Goal: Information Seeking & Learning: Learn about a topic

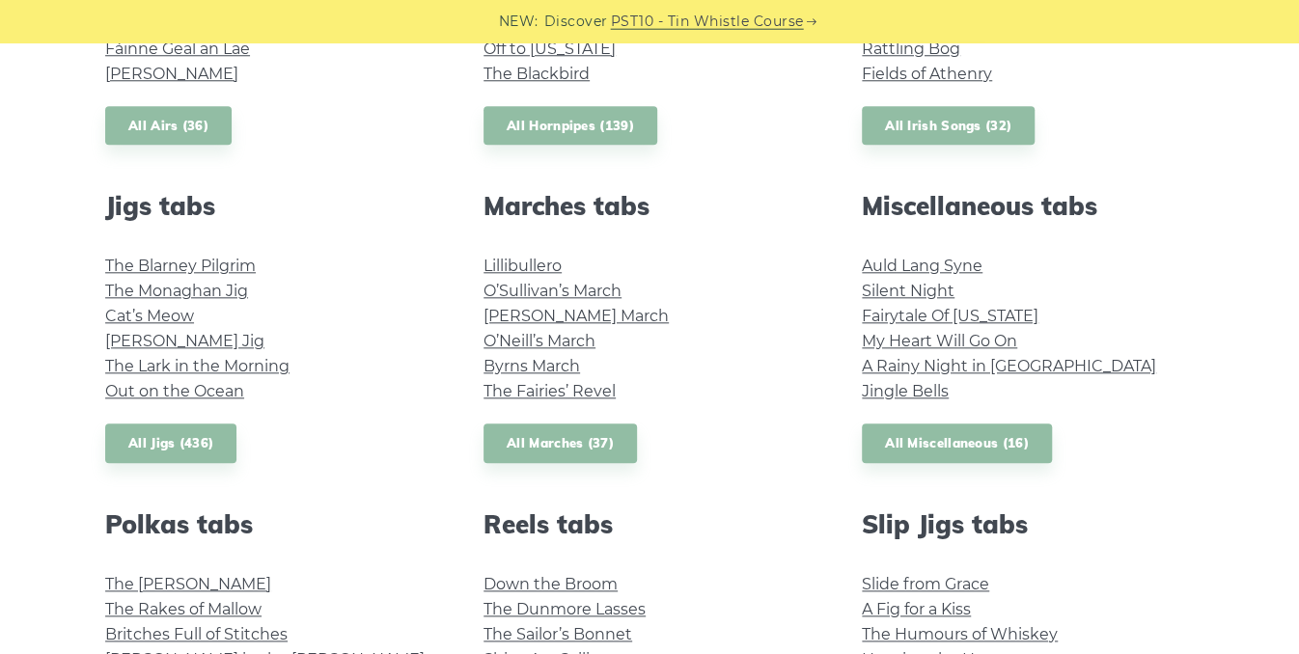
scroll to position [965, 0]
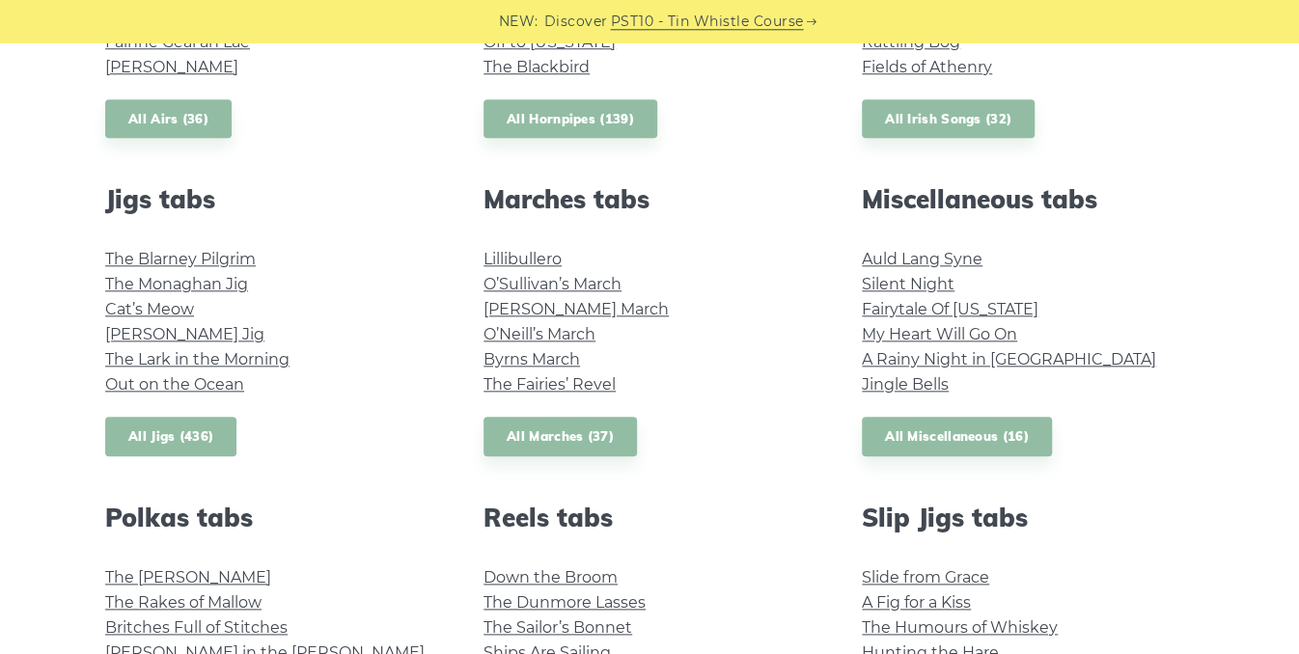
click at [181, 431] on link "All Jigs (436)" at bounding box center [170, 437] width 131 height 40
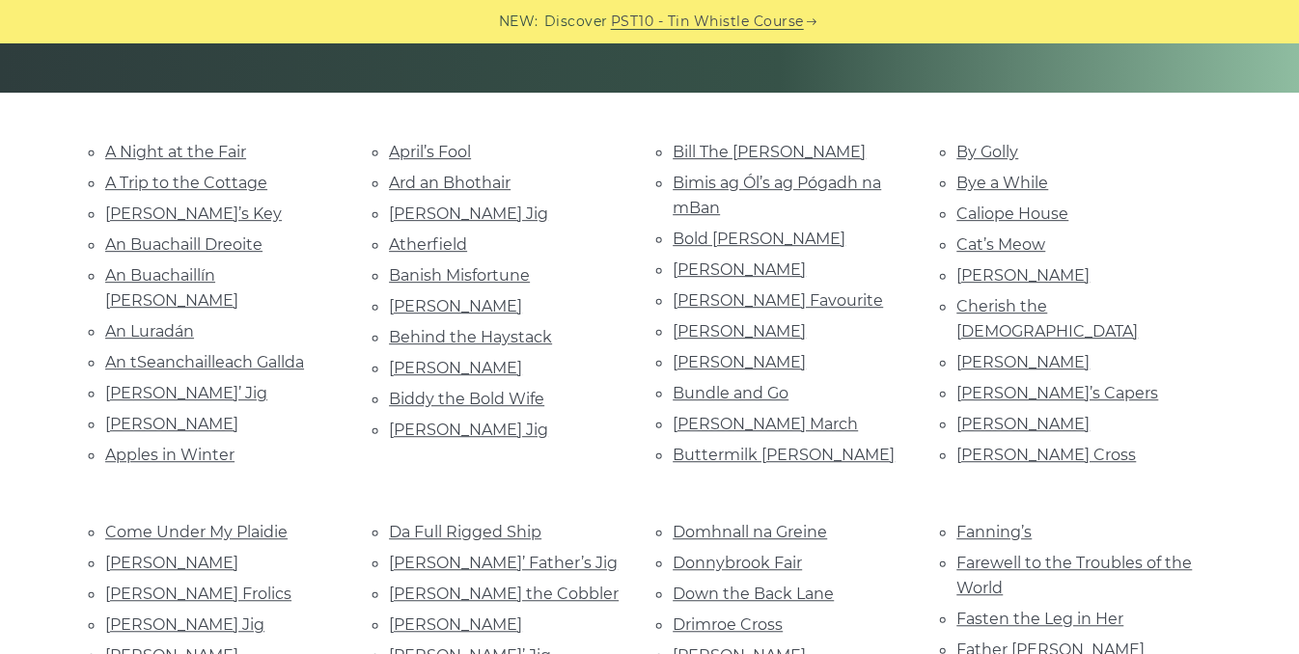
scroll to position [408, 0]
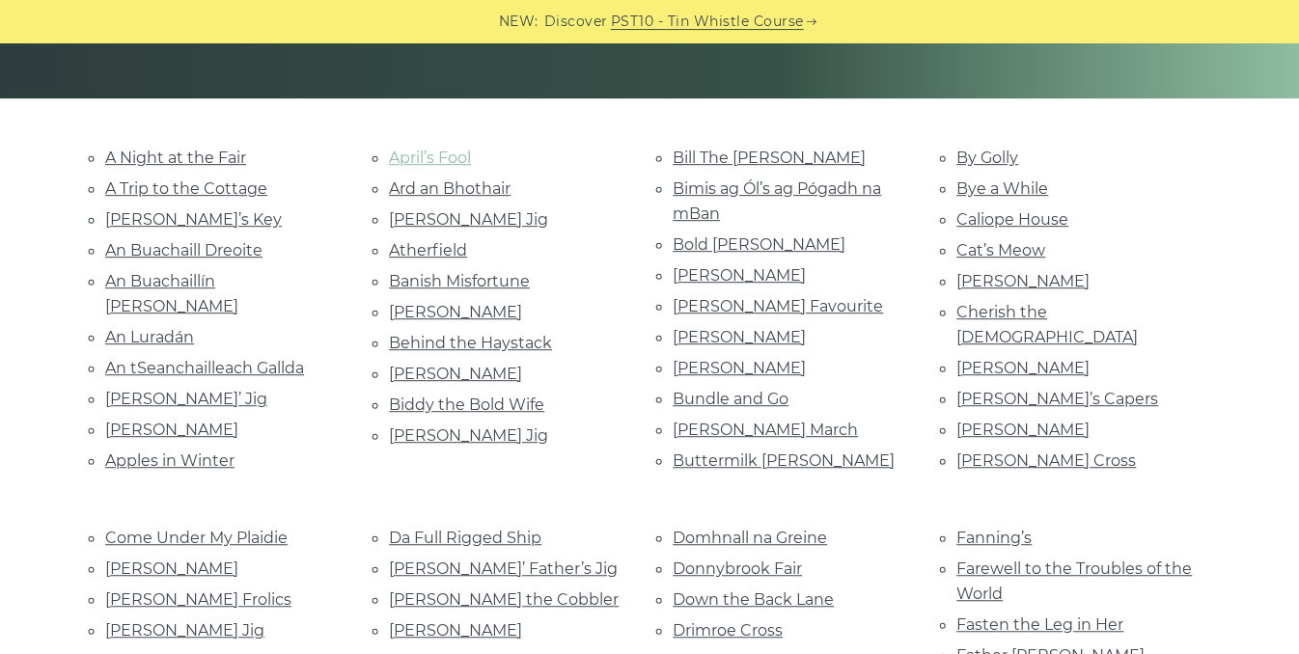
click at [447, 160] on link "April’s Fool" at bounding box center [430, 158] width 82 height 18
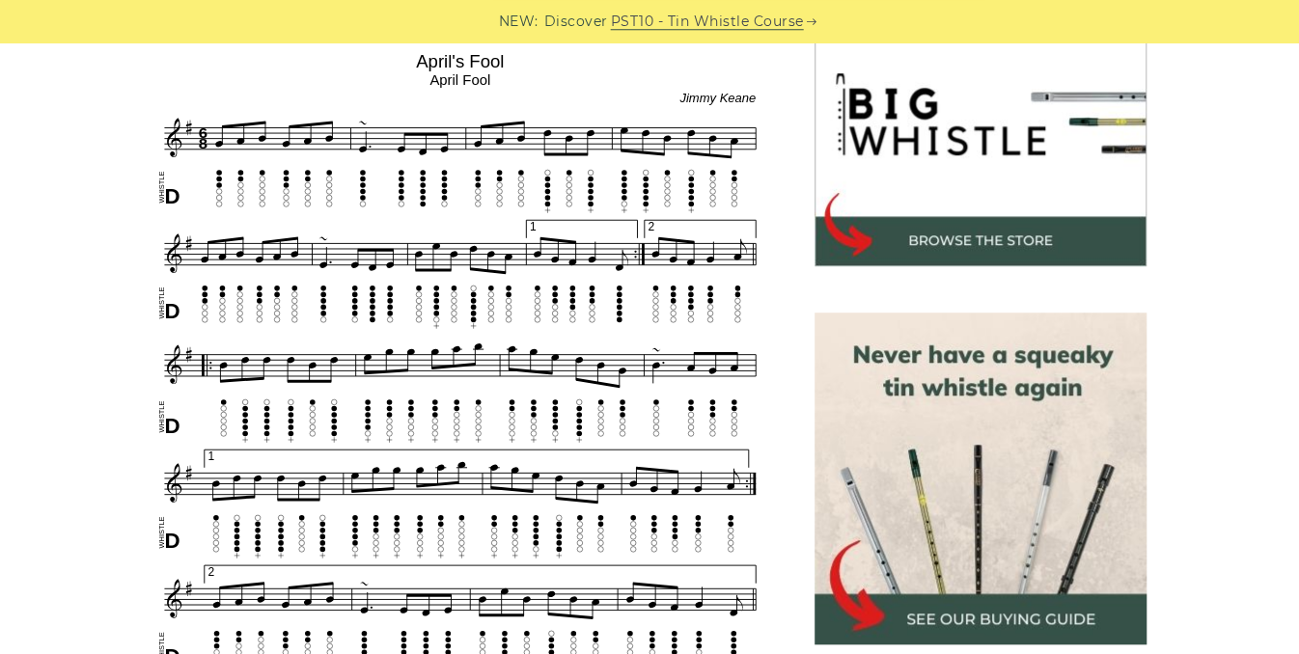
scroll to position [570, 0]
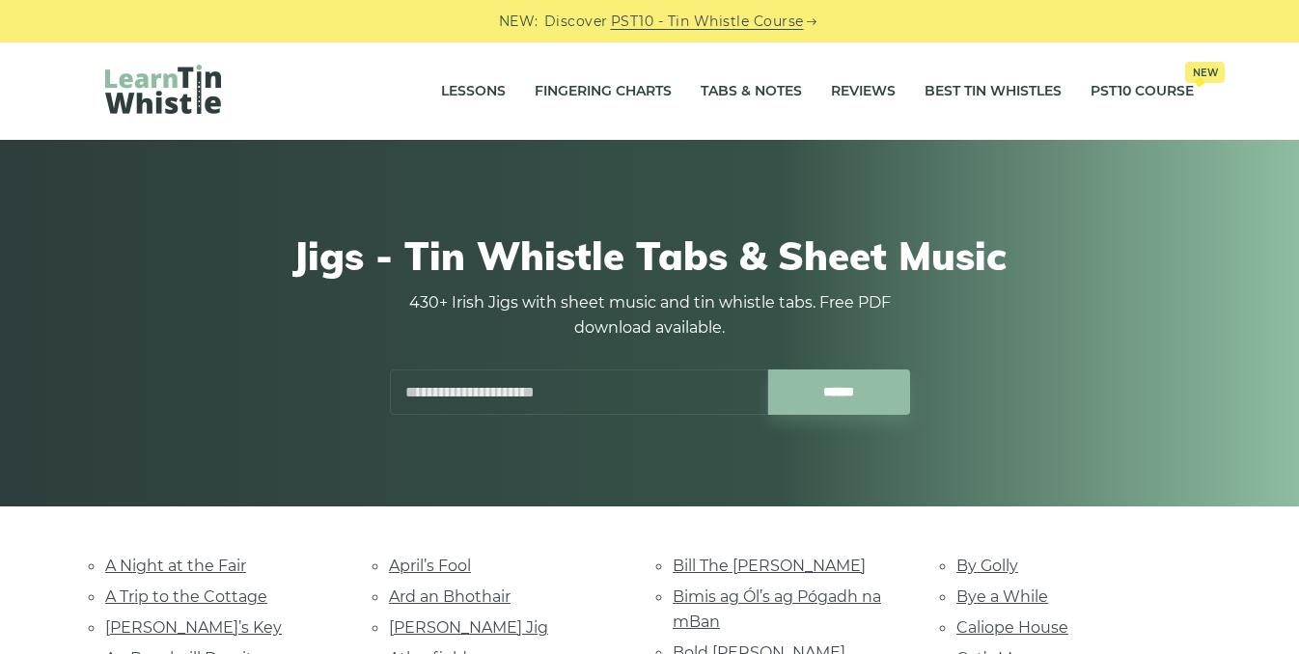
scroll to position [408, 0]
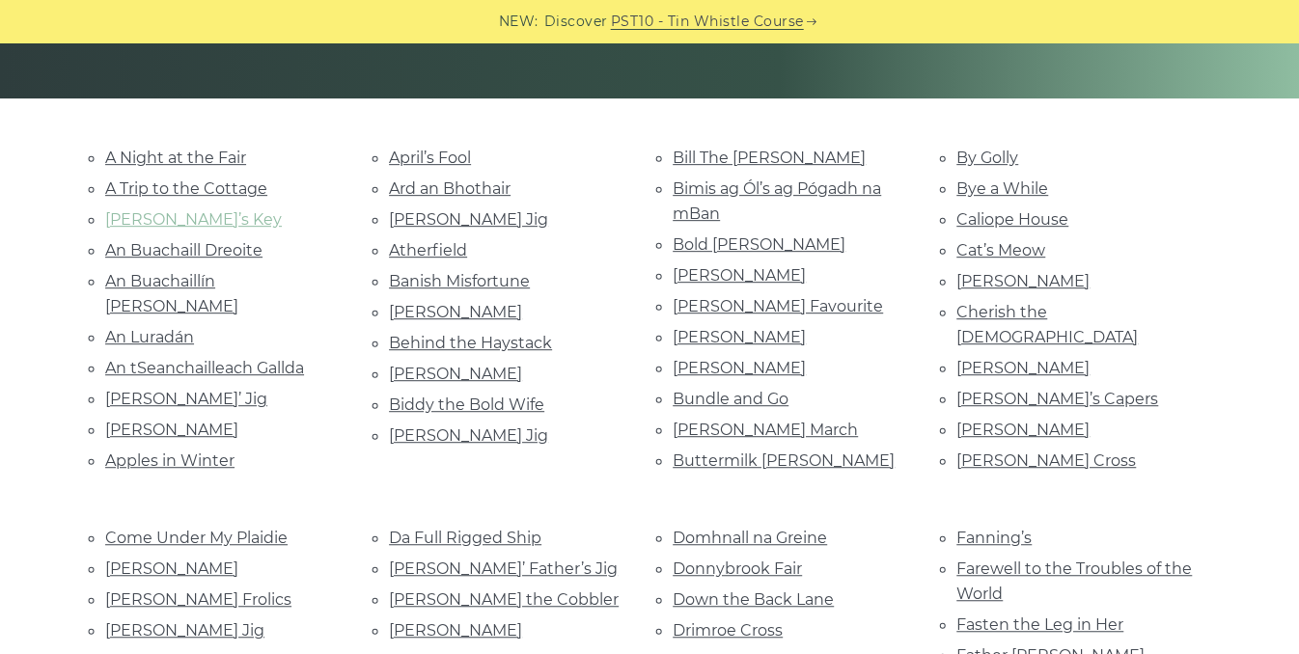
click at [139, 216] on link "Aaron’s Key" at bounding box center [193, 219] width 177 height 18
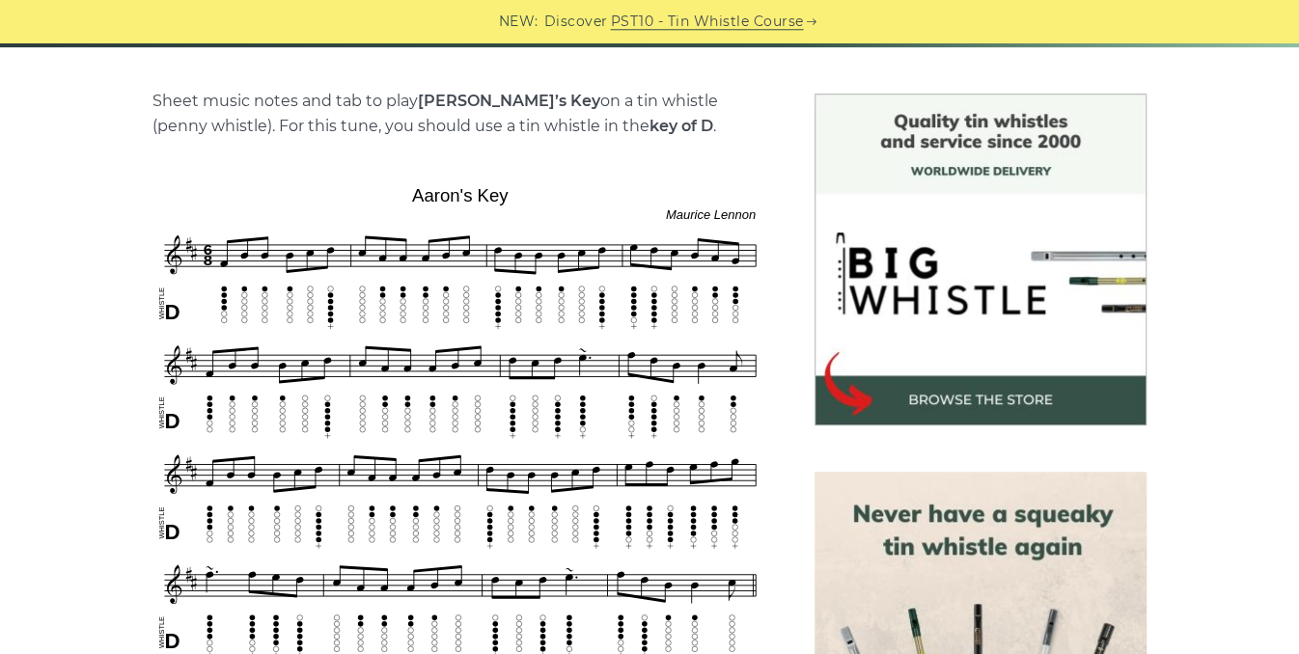
scroll to position [428, 0]
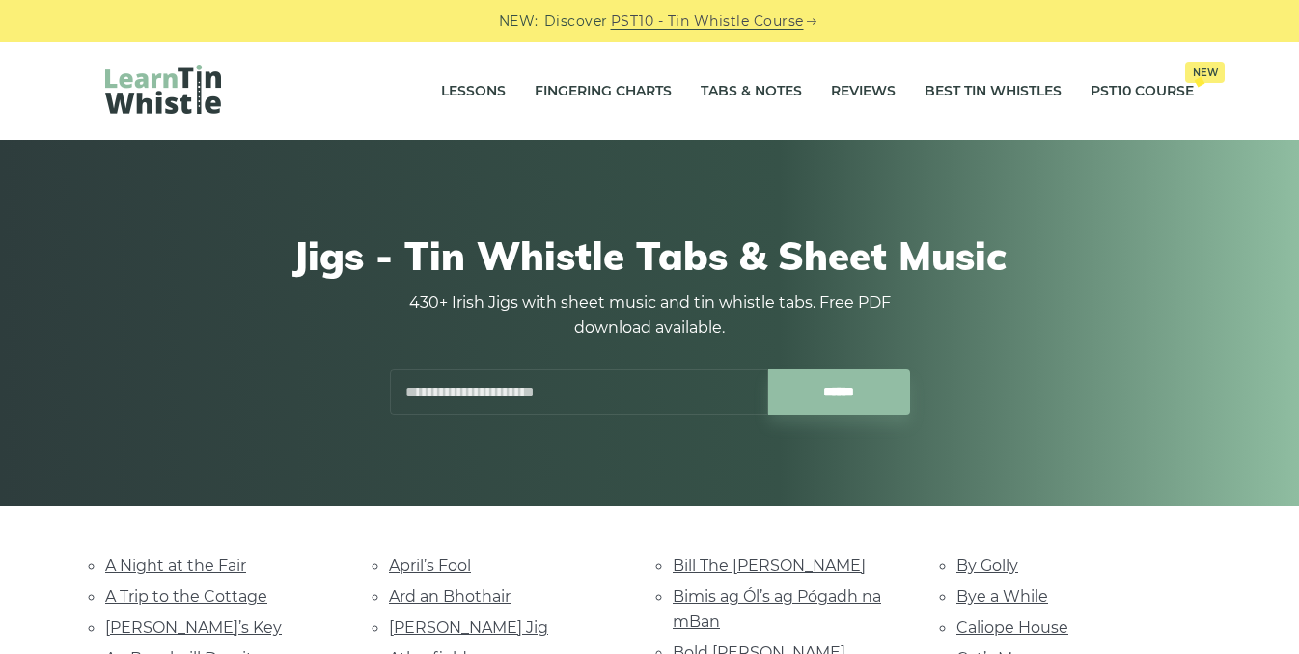
scroll to position [408, 0]
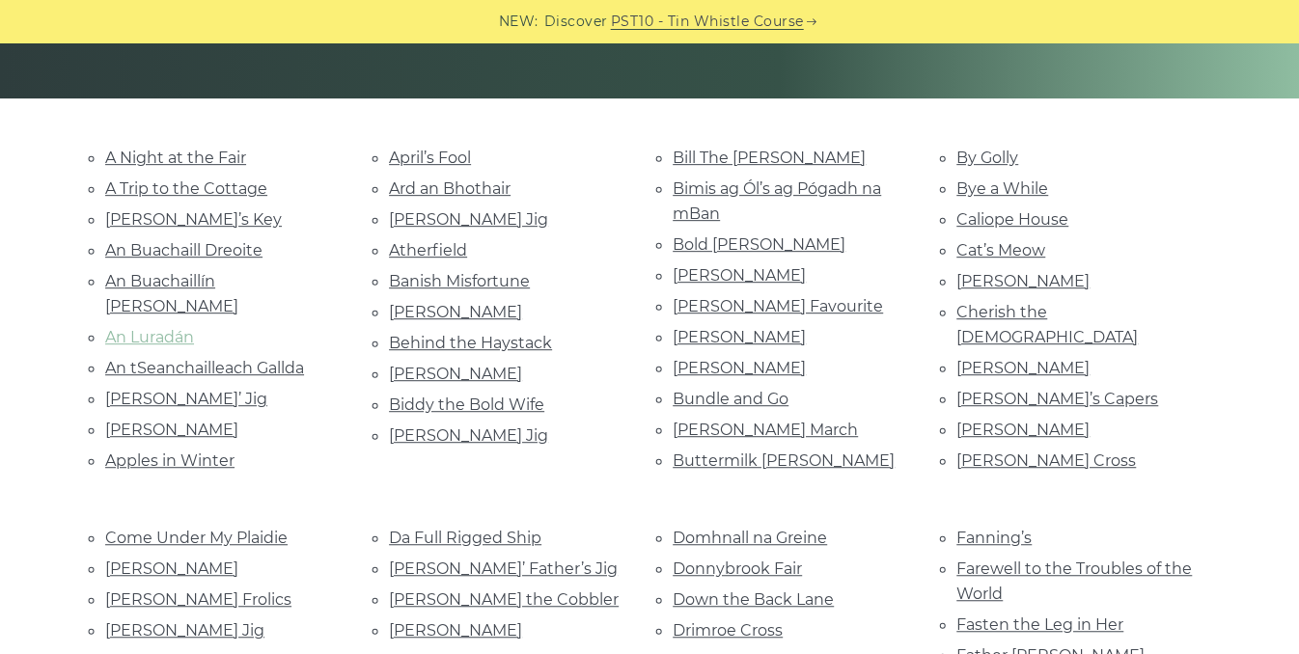
click at [158, 328] on link "An Luradán" at bounding box center [149, 337] width 89 height 18
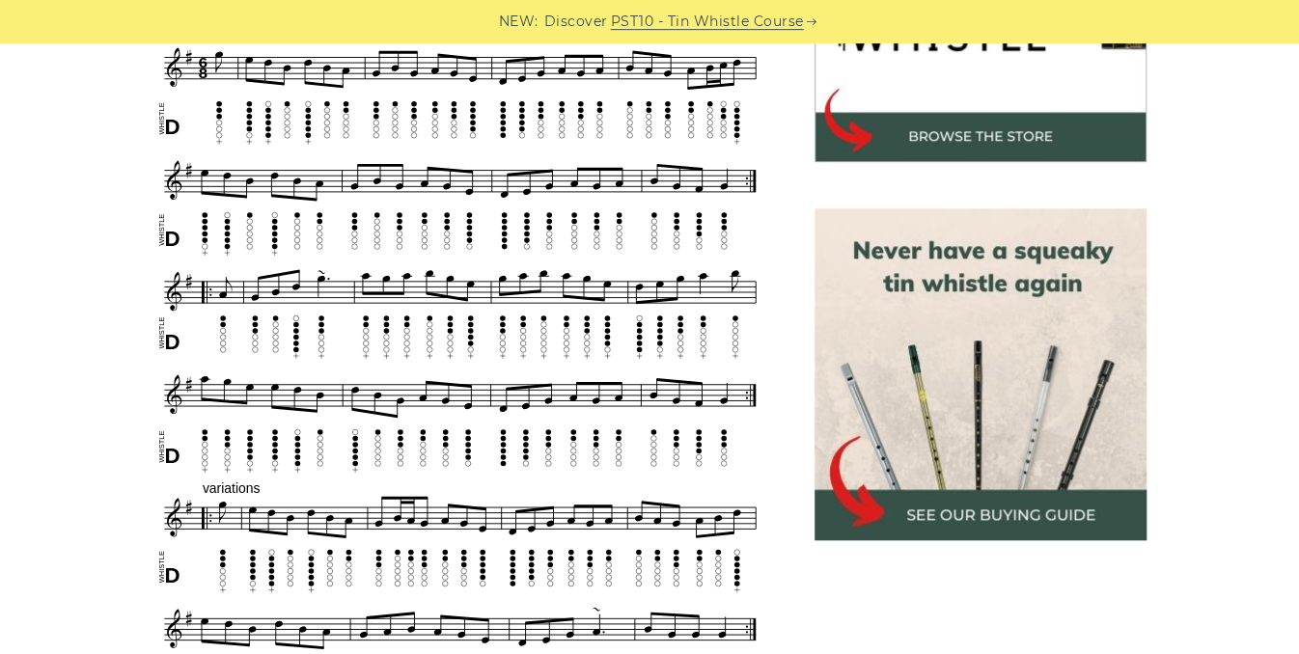
scroll to position [719, 0]
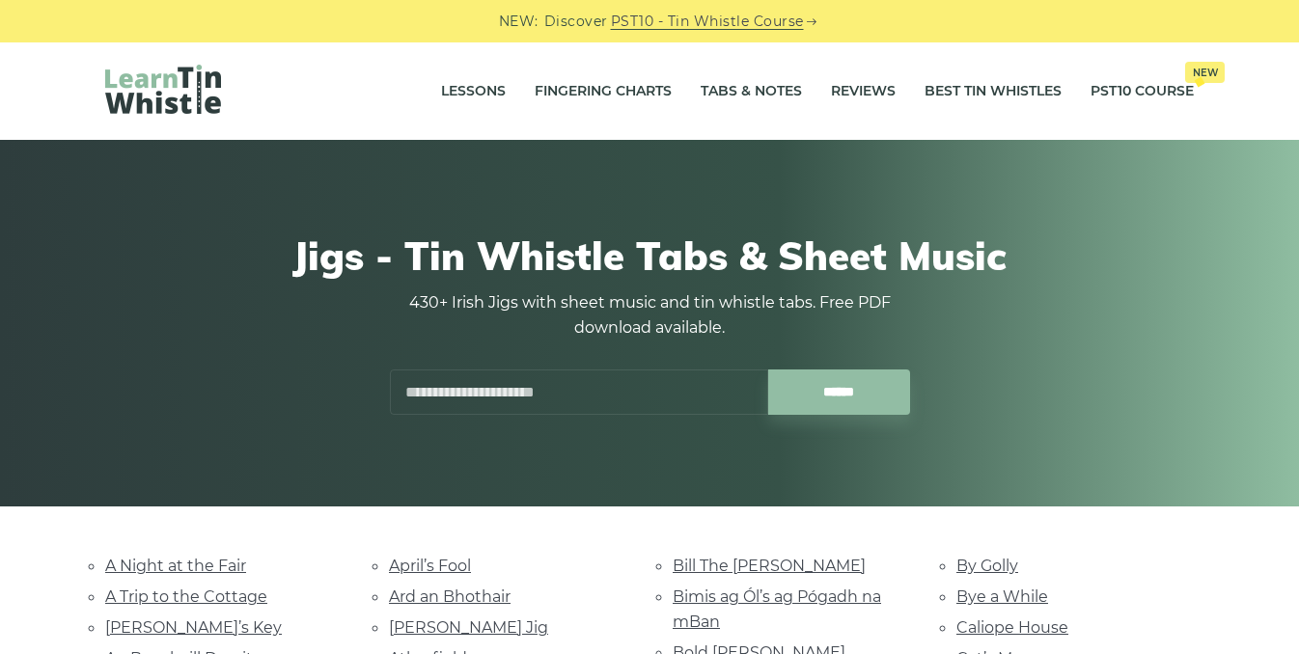
scroll to position [408, 0]
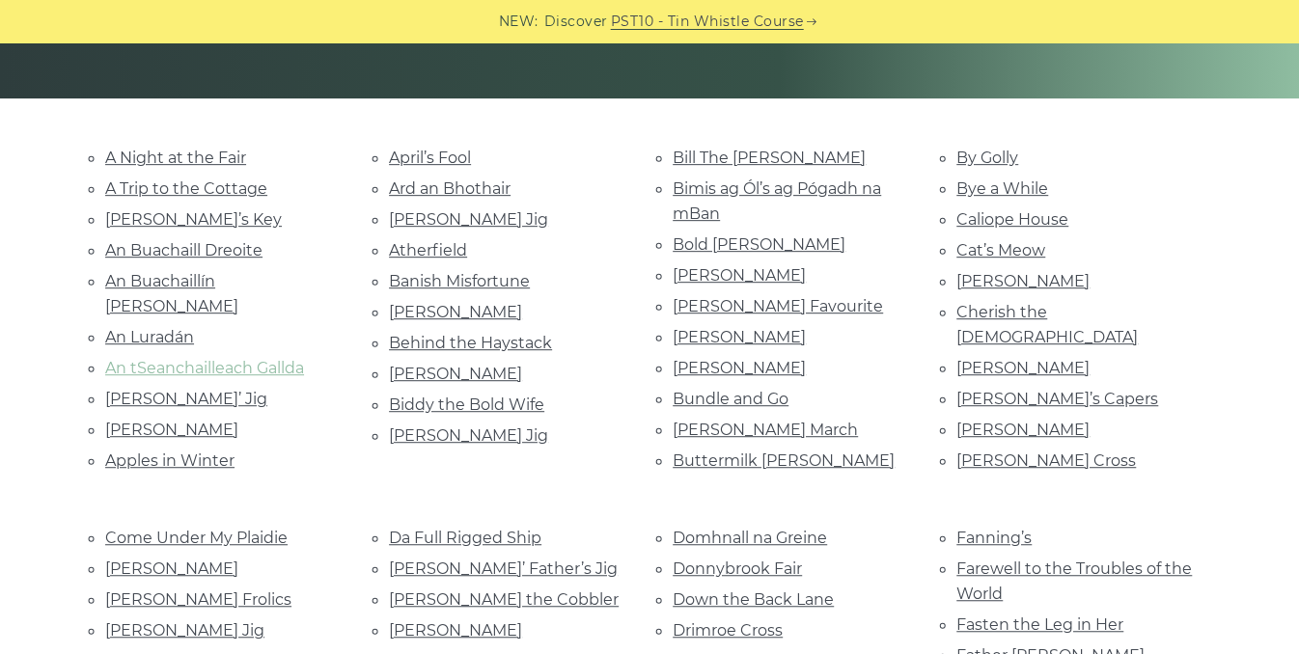
click at [223, 359] on link "An tSeanchailleach Gallda" at bounding box center [204, 368] width 199 height 18
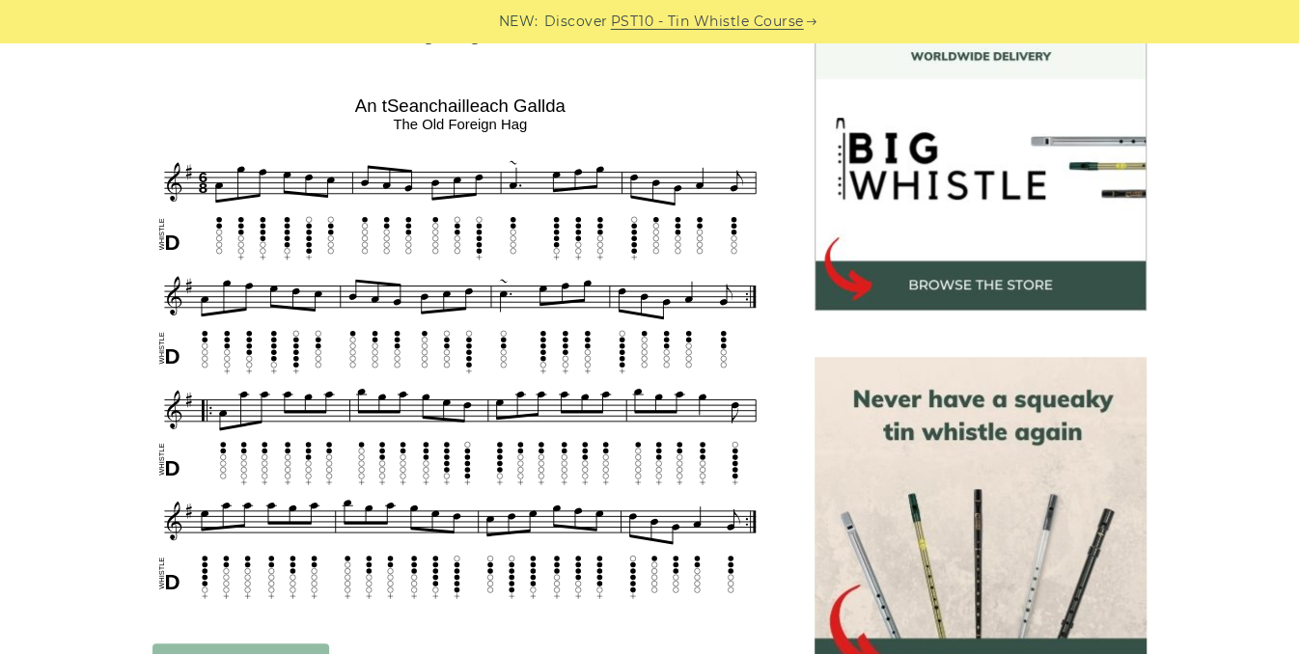
scroll to position [567, 0]
